Goal: Use online tool/utility: Utilize a website feature to perform a specific function

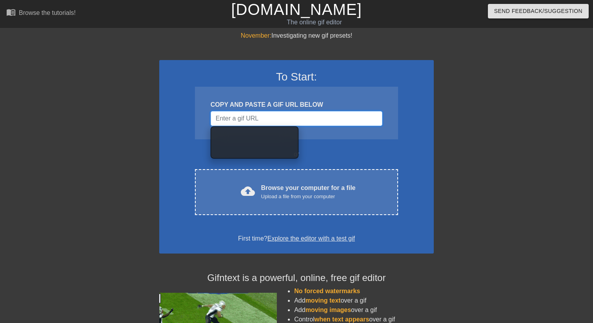
click at [332, 122] on input "Username" at bounding box center [297, 118] width 172 height 15
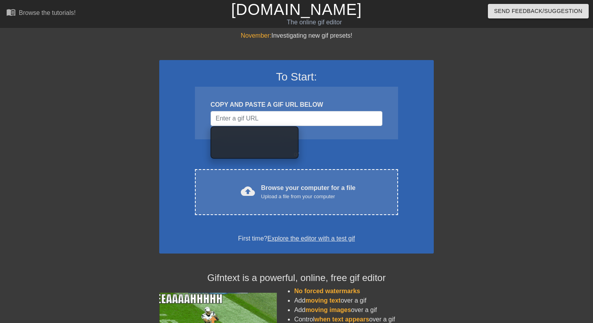
click at [392, 134] on div "COPY AND PASTE A GIF URL BELOW" at bounding box center [296, 113] width 203 height 53
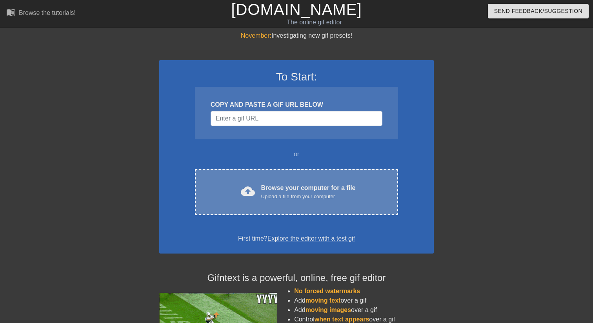
click at [308, 190] on div "Browse your computer for a file Upload a file from your computer" at bounding box center [308, 191] width 95 height 17
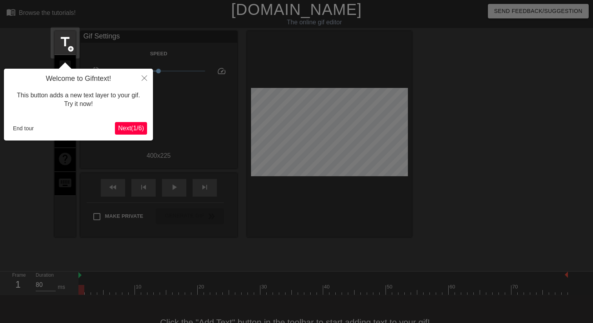
scroll to position [19, 0]
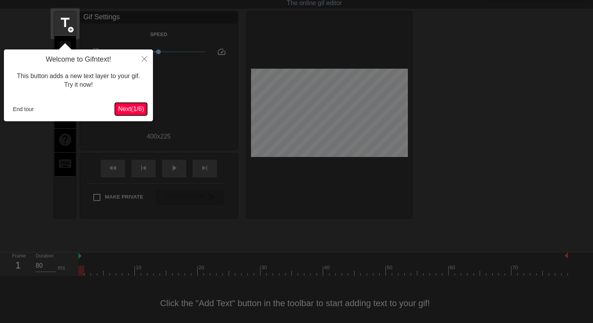
click at [135, 108] on span "Next ( 1 / 6 )" at bounding box center [131, 109] width 26 height 7
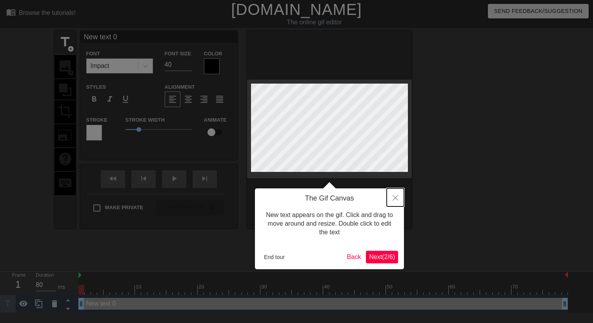
click at [397, 194] on button "Close" at bounding box center [395, 197] width 17 height 18
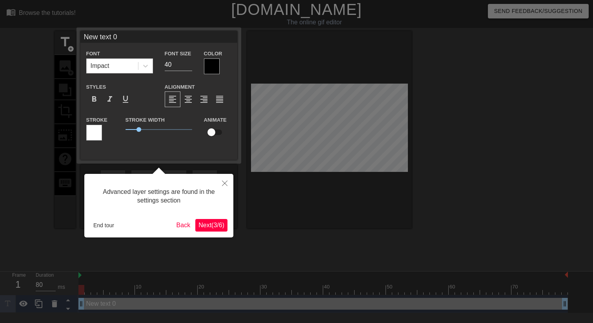
click at [204, 224] on span "Next ( 3 / 6 )" at bounding box center [211, 225] width 26 height 7
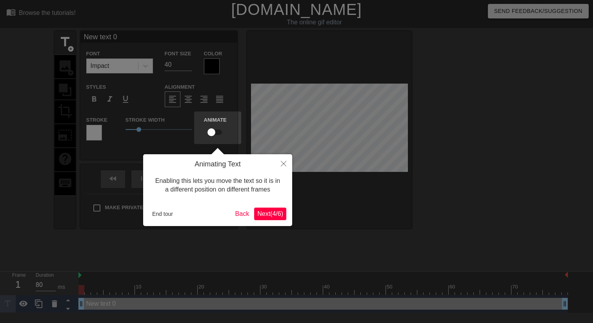
click at [264, 213] on span "Next ( 4 / 6 )" at bounding box center [270, 213] width 26 height 7
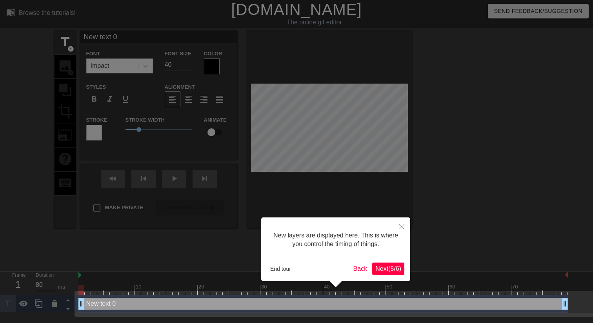
click at [375, 266] on span "Next ( 5 / 6 )" at bounding box center [388, 268] width 26 height 7
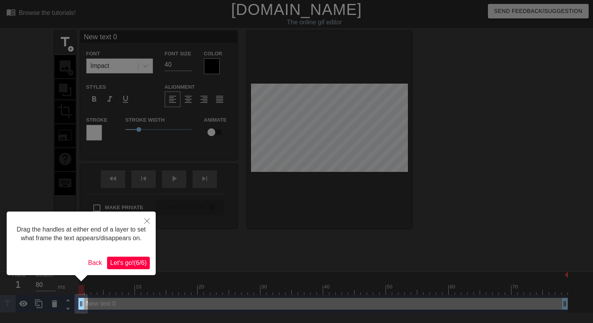
click at [136, 266] on span "Let's go! ( 6 / 6 )" at bounding box center [128, 262] width 36 height 7
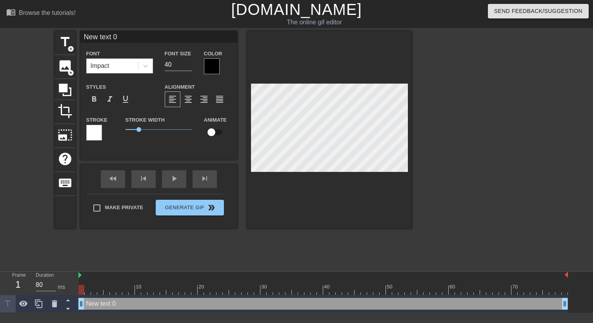
click at [202, 248] on div "title add_circle image add_circle crop photo_size_select_large help keyboard Ne…" at bounding box center [233, 148] width 357 height 235
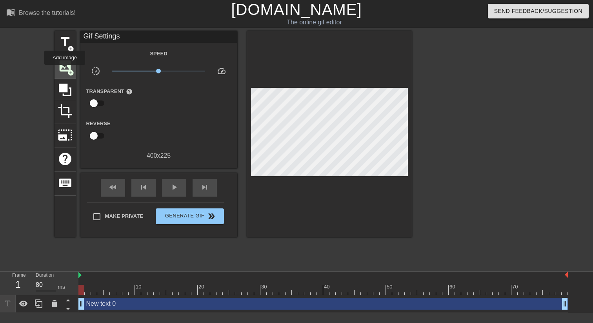
click at [65, 70] on span "image" at bounding box center [65, 65] width 15 height 15
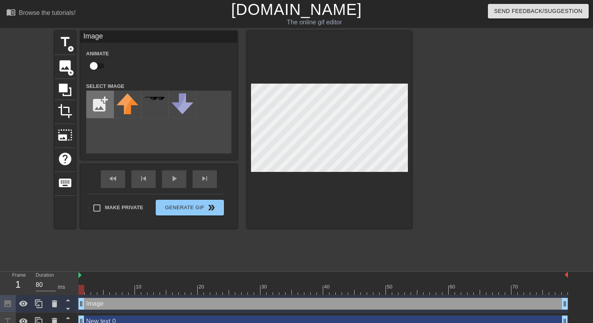
click at [106, 106] on input "file" at bounding box center [100, 104] width 27 height 27
type input "C:\fakepath\Screenshot [DATE] 18.20.12.png"
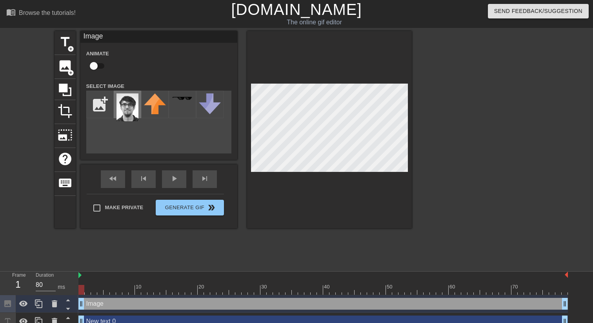
click at [128, 101] on img at bounding box center [128, 107] width 22 height 28
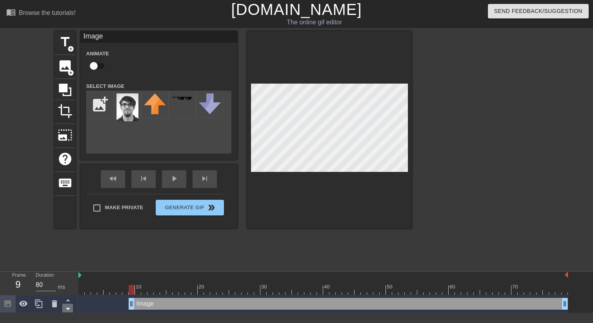
drag, startPoint x: 82, startPoint y: 307, endPoint x: 62, endPoint y: 310, distance: 20.7
click at [62, 310] on div "Frame 9 Duration 80 ms 10 20 30 40 50 60 70 Image drag_handle drag_handle" at bounding box center [296, 291] width 593 height 41
click at [95, 66] on input "checkbox" at bounding box center [93, 65] width 45 height 15
checkbox input "true"
drag, startPoint x: 82, startPoint y: 300, endPoint x: 72, endPoint y: 304, distance: 11.3
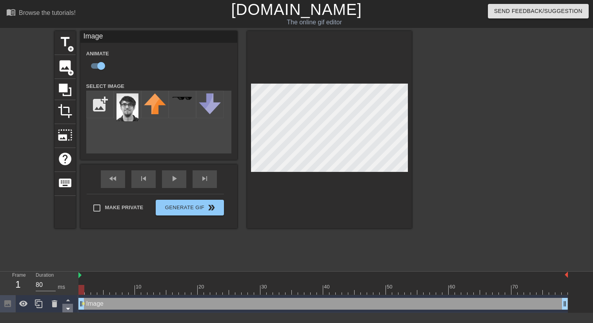
click at [72, 304] on div "Frame 1 Duration 80 ms 10 20 30 40 50 60 70 Image drag_handle drag_handle lens" at bounding box center [296, 291] width 593 height 41
drag, startPoint x: 81, startPoint y: 291, endPoint x: 112, endPoint y: 291, distance: 31.0
click at [109, 291] on div at bounding box center [323, 290] width 490 height 10
drag, startPoint x: 107, startPoint y: 291, endPoint x: 233, endPoint y: 290, distance: 125.5
click at [233, 290] on div at bounding box center [232, 290] width 6 height 10
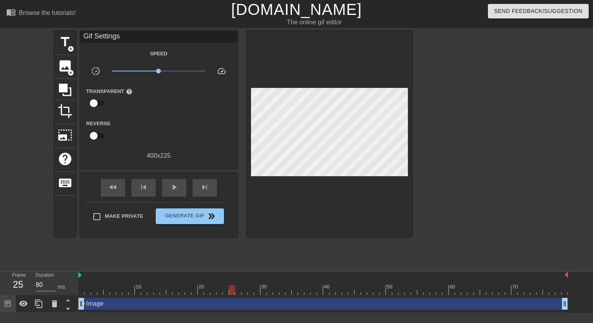
drag, startPoint x: 83, startPoint y: 304, endPoint x: 100, endPoint y: 304, distance: 17.7
click at [100, 304] on div "Image drag_handle drag_handle lens" at bounding box center [323, 304] width 490 height 12
click at [82, 305] on span "lens" at bounding box center [84, 304] width 4 height 4
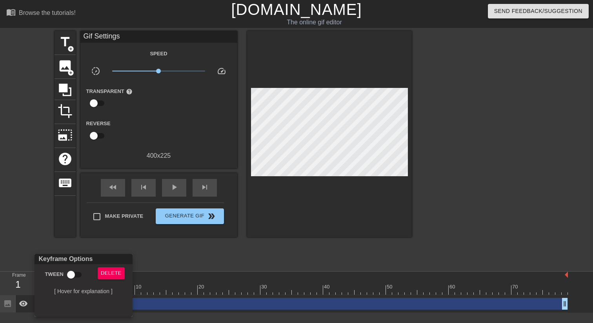
click at [143, 253] on div at bounding box center [296, 161] width 593 height 323
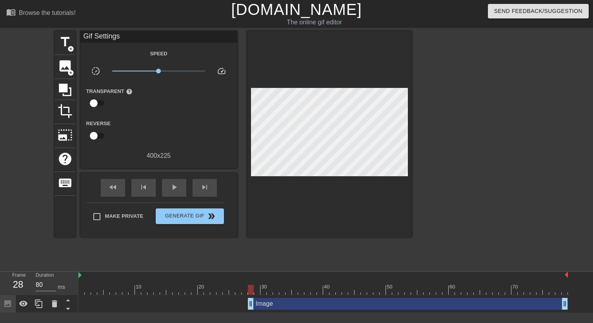
drag, startPoint x: 81, startPoint y: 304, endPoint x: 253, endPoint y: 301, distance: 172.6
click at [69, 300] on icon at bounding box center [68, 300] width 10 height 10
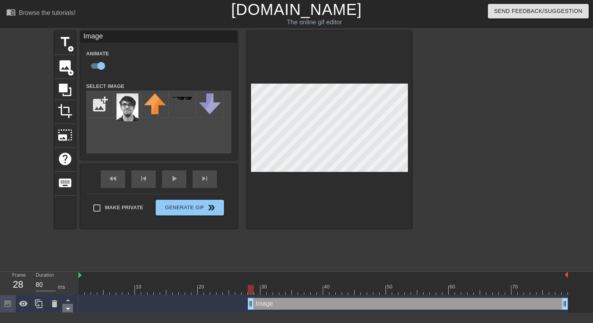
click at [69, 309] on icon at bounding box center [68, 309] width 4 height 2
click at [69, 311] on icon at bounding box center [68, 309] width 10 height 10
click at [69, 301] on icon at bounding box center [68, 300] width 4 height 2
drag, startPoint x: 251, startPoint y: 288, endPoint x: 194, endPoint y: 293, distance: 56.8
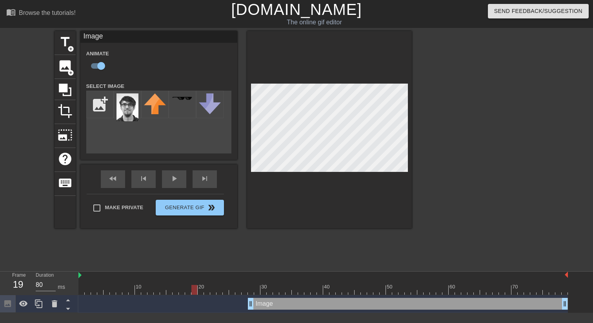
click at [194, 293] on div at bounding box center [194, 290] width 6 height 10
drag, startPoint x: 194, startPoint y: 290, endPoint x: 266, endPoint y: 302, distance: 73.3
click at [266, 302] on div "10 20 30 40 50 60 70 Image drag_handle drag_handle" at bounding box center [335, 291] width 515 height 41
